Goal: Information Seeking & Learning: Check status

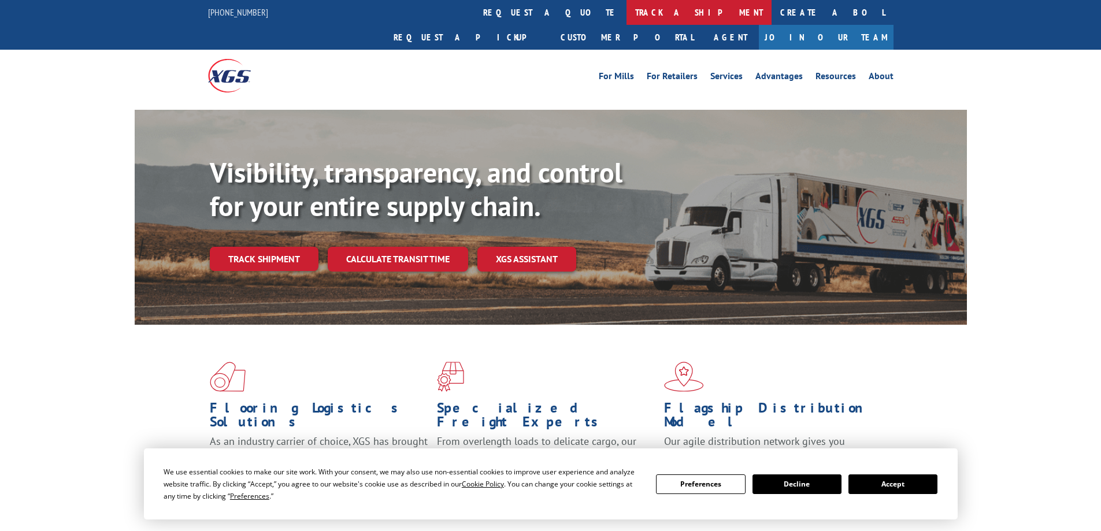
click at [626, 16] on link "track a shipment" at bounding box center [698, 12] width 145 height 25
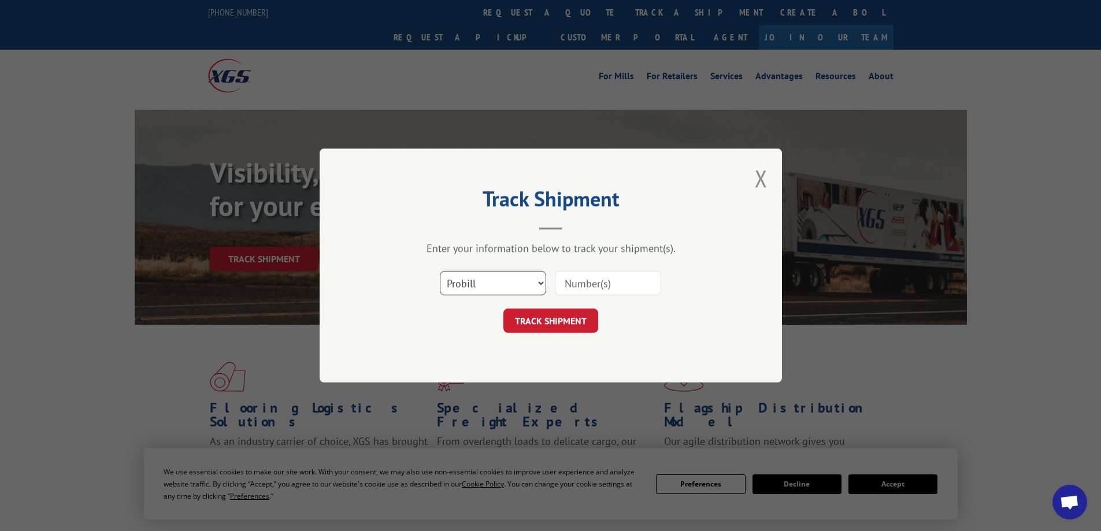
click at [509, 288] on select "Select category... Probill BOL PO" at bounding box center [493, 283] width 106 height 24
select select "bol"
click at [440, 271] on select "Select category... Probill BOL PO" at bounding box center [493, 283] width 106 height 24
click at [588, 286] on input at bounding box center [608, 283] width 106 height 24
paste input "2872285"
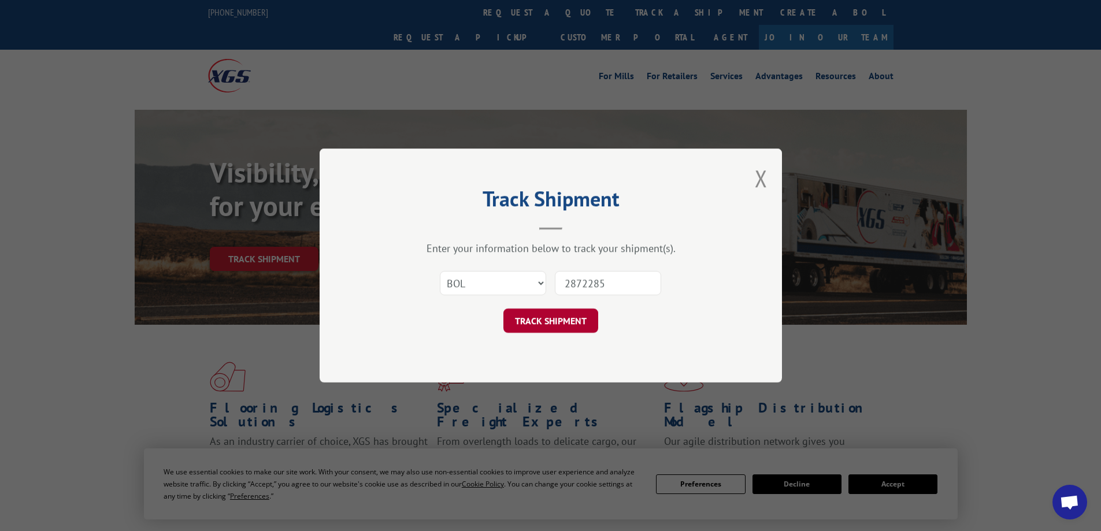
type input "2872285"
click at [563, 316] on button "TRACK SHIPMENT" at bounding box center [550, 321] width 95 height 24
